Goal: Task Accomplishment & Management: Manage account settings

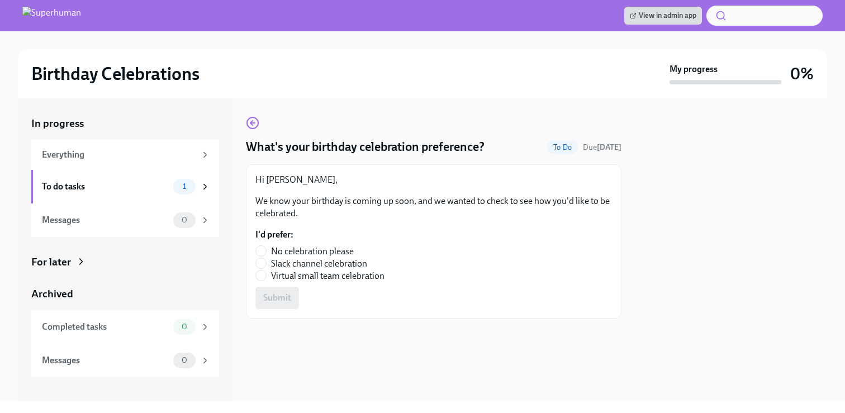
click at [298, 253] on span "No celebration please" at bounding box center [312, 251] width 83 height 12
click at [266, 253] on input "No celebration please" at bounding box center [261, 251] width 10 height 10
radio input "true"
click at [298, 262] on span "Slack channel celebration" at bounding box center [319, 263] width 96 height 12
click at [266, 262] on input "Slack channel celebration" at bounding box center [261, 263] width 10 height 10
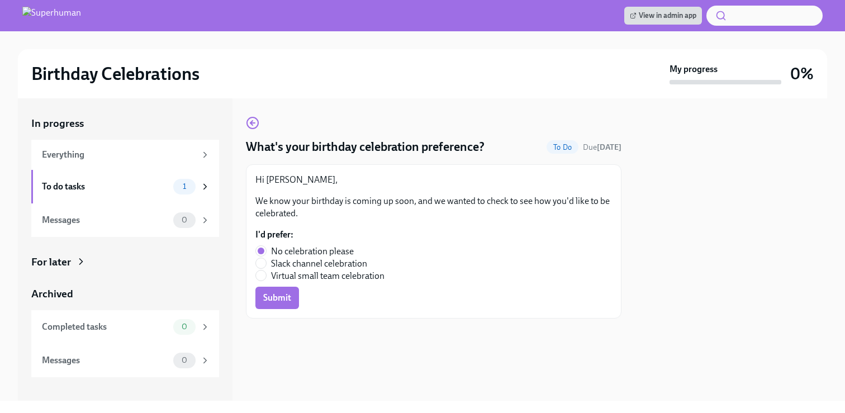
radio input "true"
click at [287, 255] on span "No celebration please" at bounding box center [312, 251] width 83 height 12
click at [266, 255] on input "No celebration please" at bounding box center [261, 251] width 10 height 10
radio input "true"
click at [280, 263] on span "Slack channel celebration" at bounding box center [319, 263] width 96 height 12
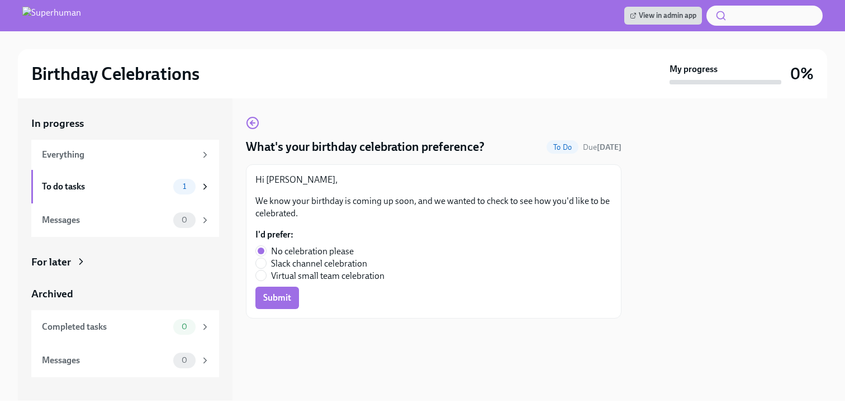
click at [266, 263] on input "Slack channel celebration" at bounding box center [261, 263] width 10 height 10
radio input "true"
click at [286, 305] on button "Submit" at bounding box center [277, 298] width 44 height 22
